Goal: Information Seeking & Learning: Find specific fact

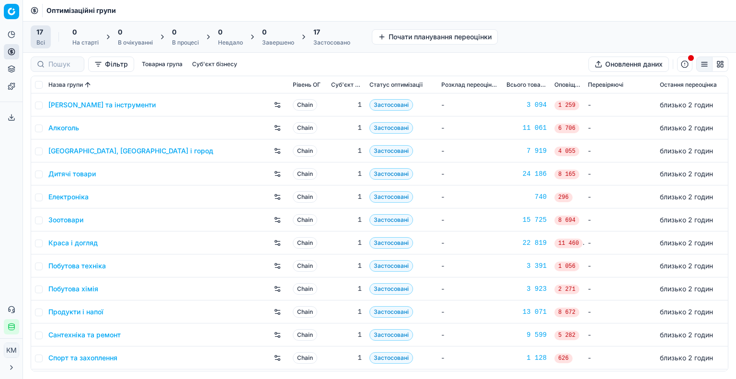
click at [78, 246] on link "Краса і догляд" at bounding box center [72, 243] width 49 height 10
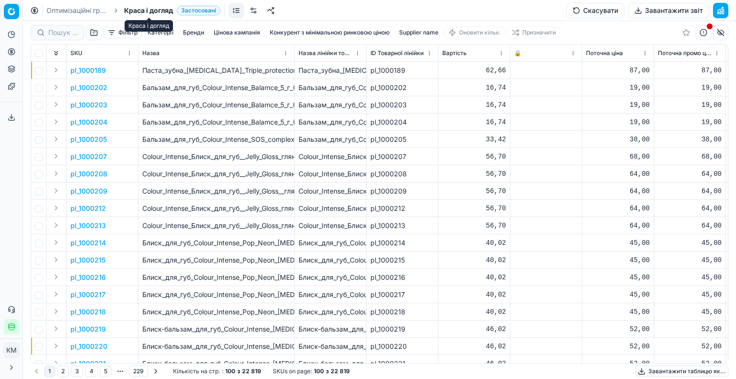
click at [96, 7] on link "Оптимізаційні групи" at bounding box center [76, 11] width 61 height 10
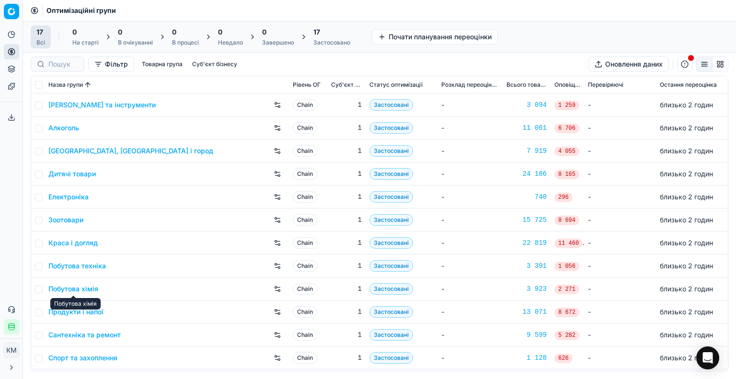
click at [93, 288] on link "Побутова хімія" at bounding box center [73, 289] width 50 height 10
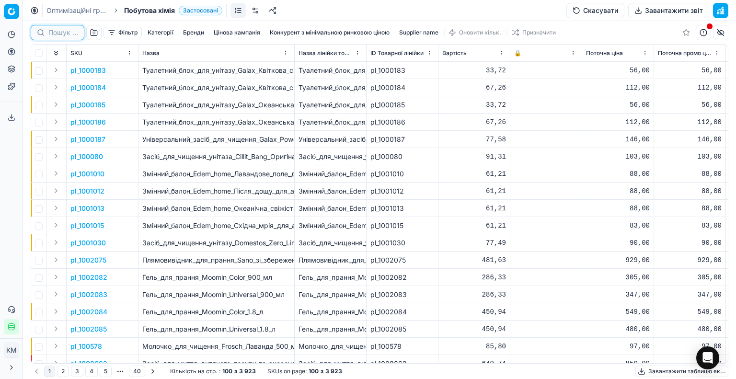
click at [71, 32] on input at bounding box center [63, 33] width 30 height 10
paste input "590555"
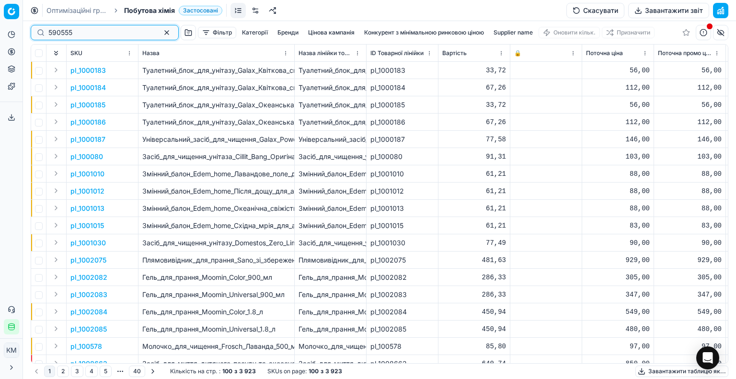
type input "590555"
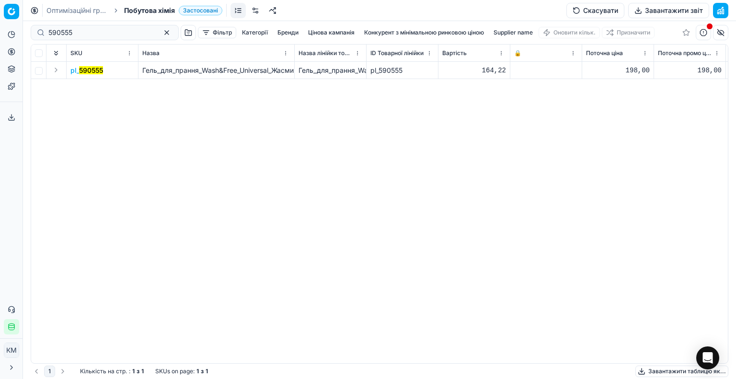
click at [85, 72] on mark "590555" at bounding box center [91, 70] width 24 height 8
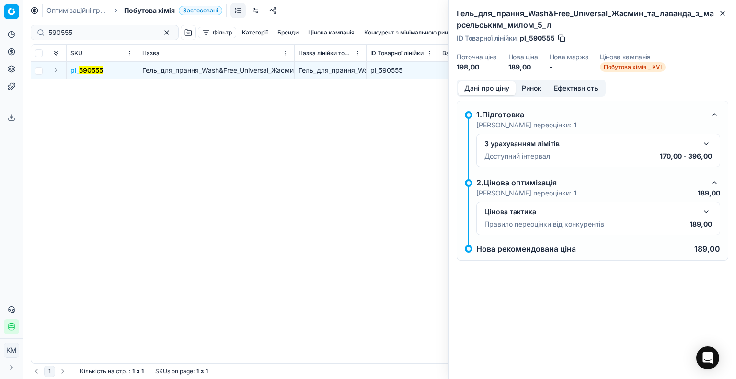
click at [643, 218] on div "Цінова тактика Правило переоцінки від конкурентів 189,00" at bounding box center [599, 218] width 228 height 25
click at [708, 211] on button "button" at bounding box center [707, 212] width 12 height 12
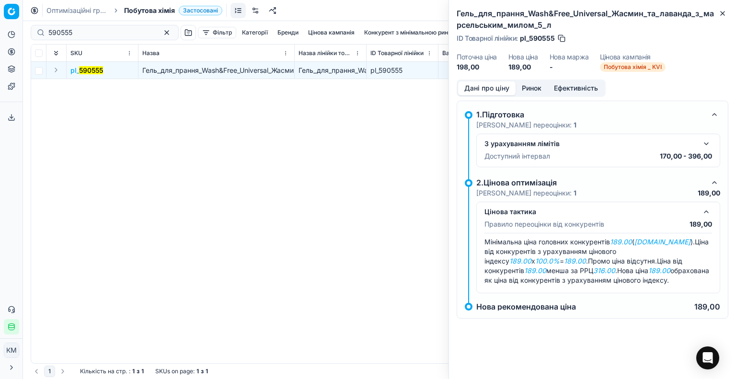
click at [537, 81] on div "Дані про ціну Ринок Ефективність" at bounding box center [531, 88] width 149 height 17
click at [533, 87] on button "Ринок" at bounding box center [532, 88] width 32 height 14
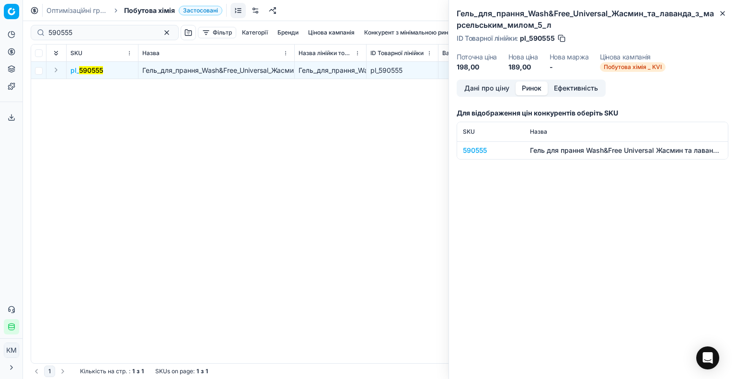
click at [479, 147] on div "590555" at bounding box center [491, 151] width 56 height 10
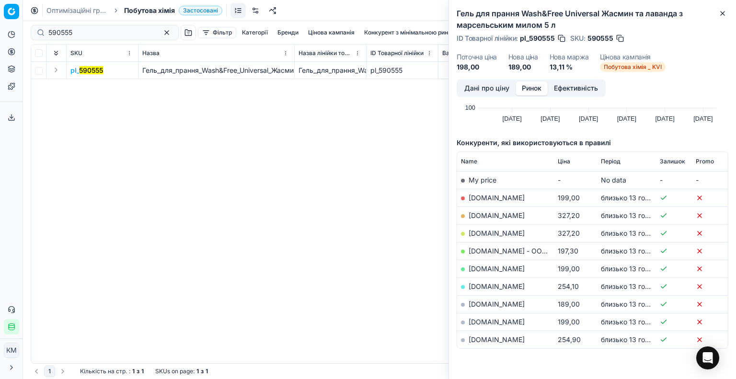
scroll to position [96, 0]
